Goal: Task Accomplishment & Management: Manage account settings

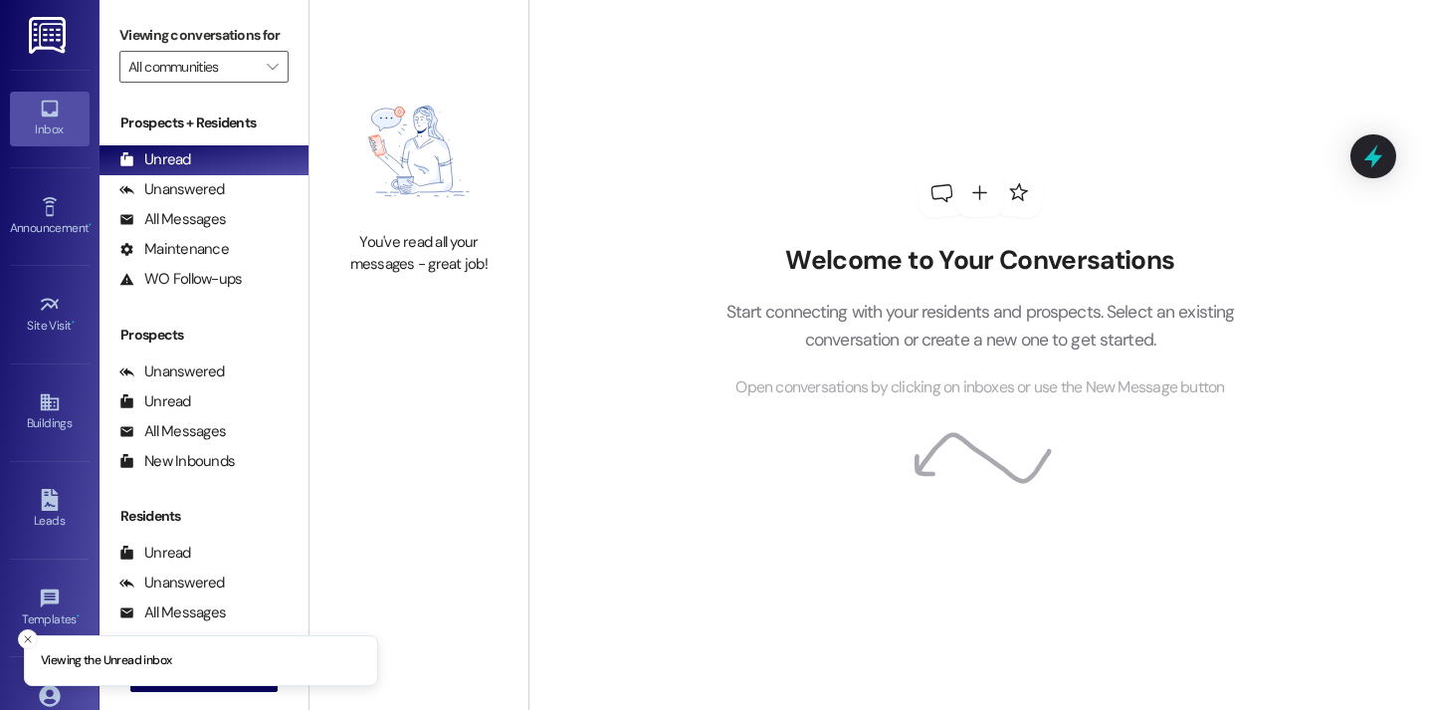
scroll to position [142, 0]
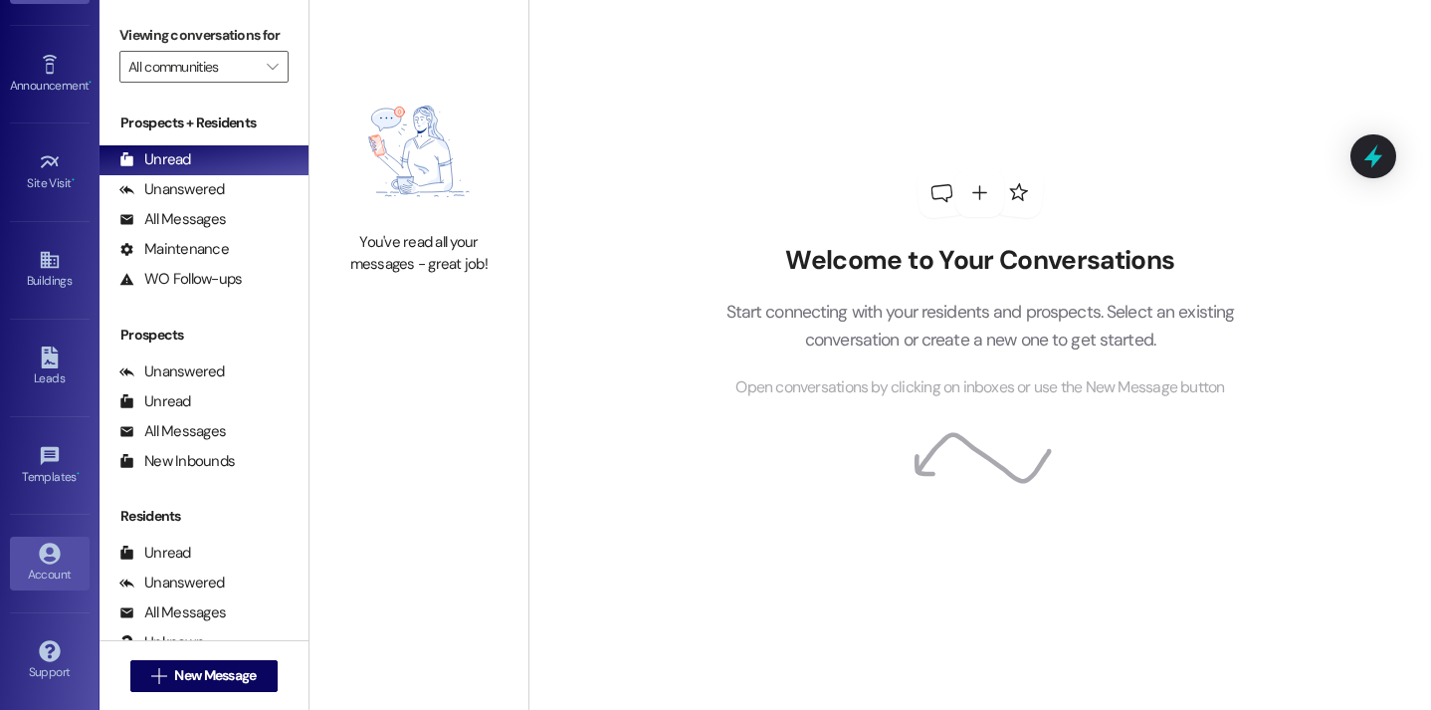
click at [23, 569] on div "Account" at bounding box center [50, 574] width 100 height 20
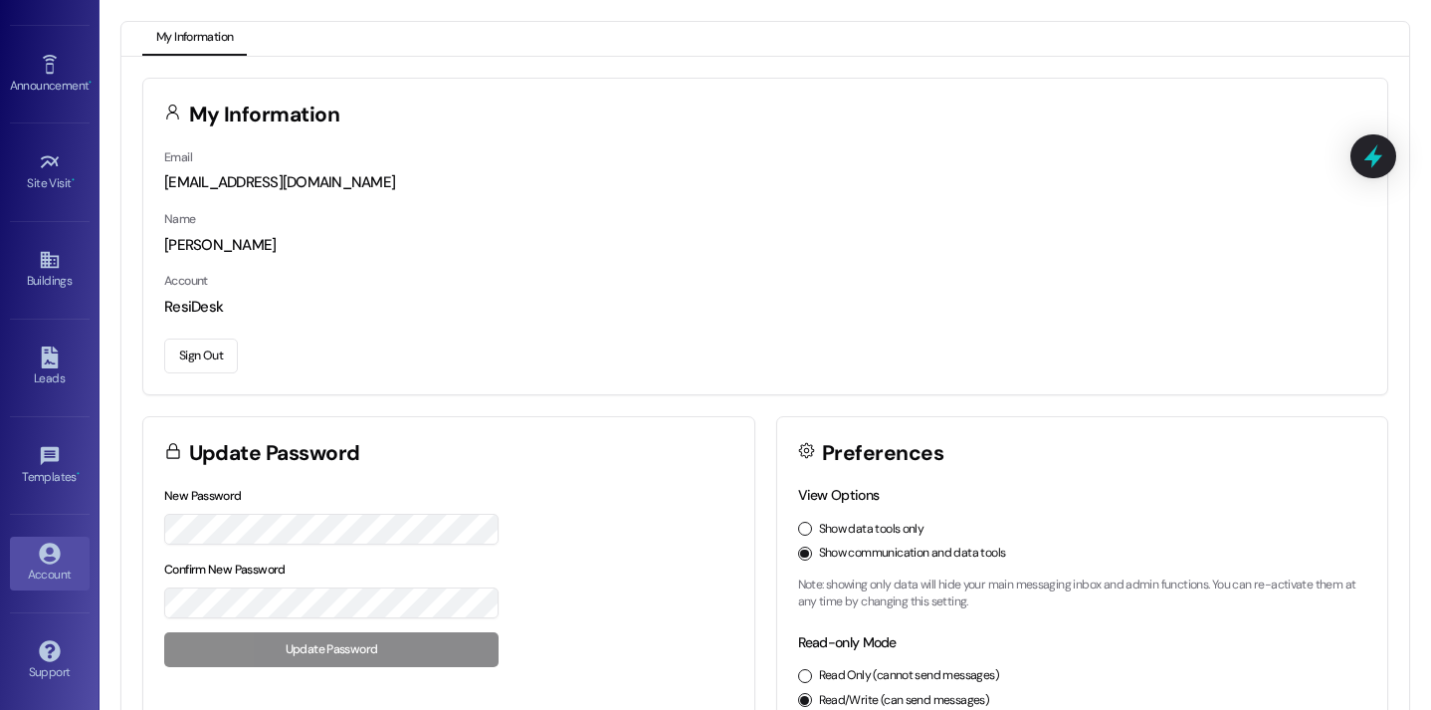
click at [217, 362] on button "Sign Out" at bounding box center [201, 355] width 74 height 35
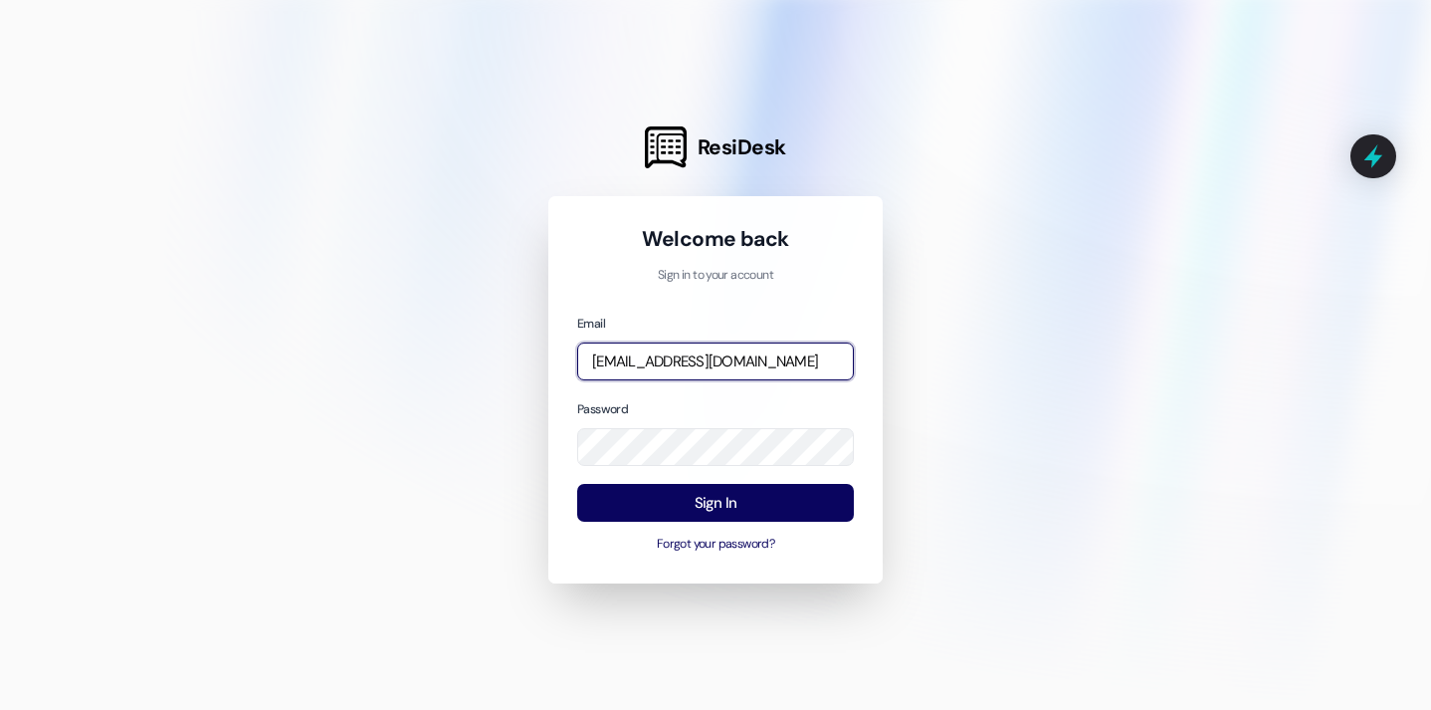
click at [665, 372] on input "[EMAIL_ADDRESS][DOMAIN_NAME]" at bounding box center [715, 361] width 277 height 39
type input "[EMAIL_ADDRESS][DOMAIN_NAME]"
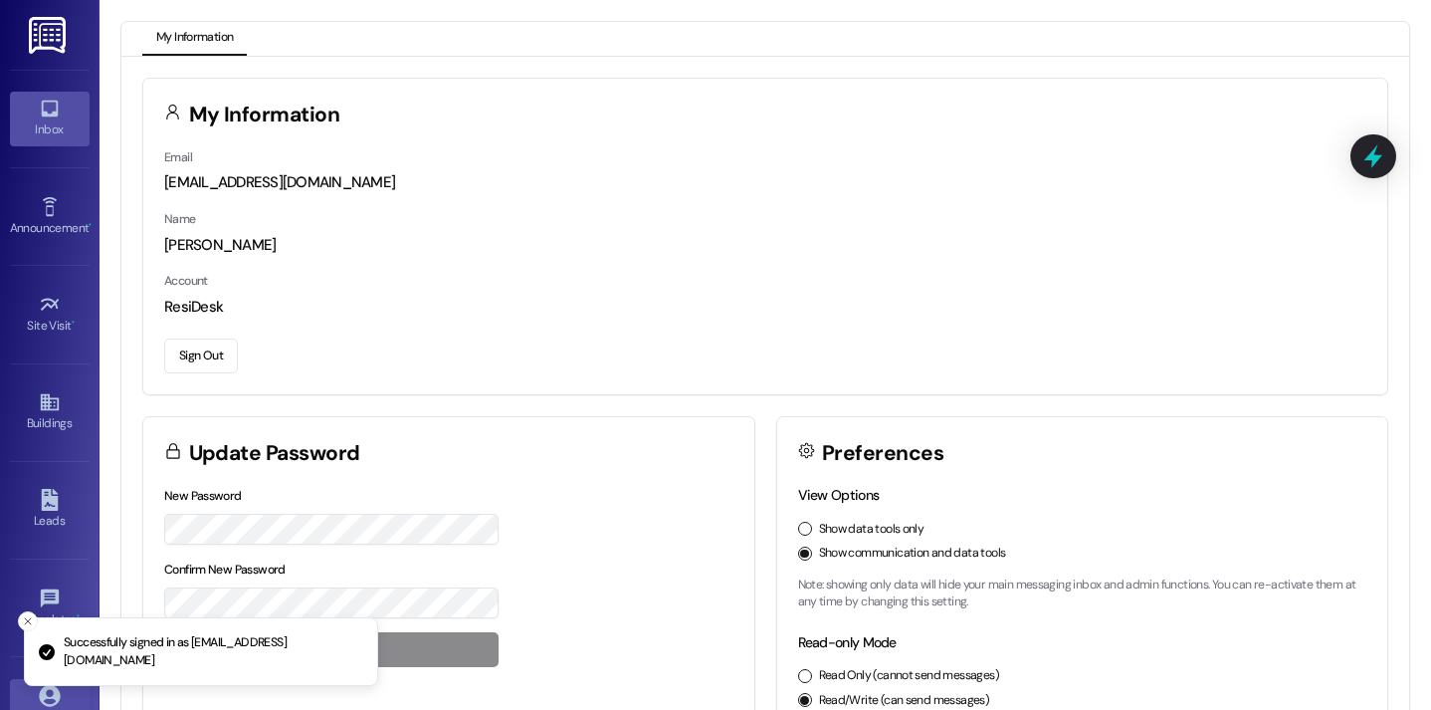
click at [51, 113] on icon at bounding box center [49, 109] width 17 height 17
